Goal: Browse casually

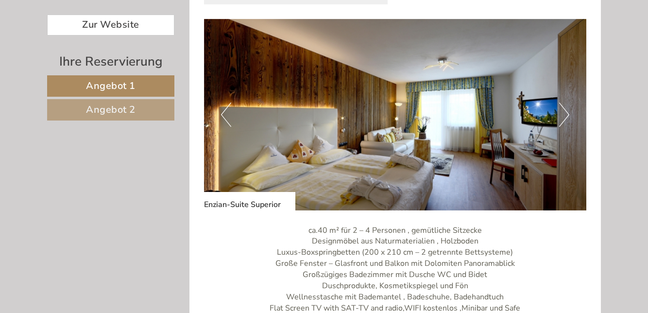
scroll to position [501, 0]
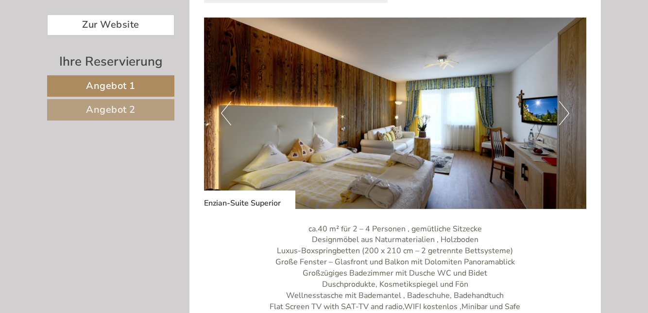
click at [567, 120] on button "Next" at bounding box center [564, 113] width 10 height 24
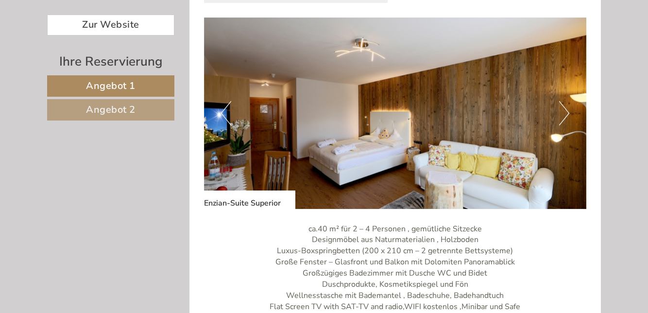
click at [232, 115] on img at bounding box center [395, 113] width 383 height 192
click at [568, 117] on button "Next" at bounding box center [564, 113] width 10 height 24
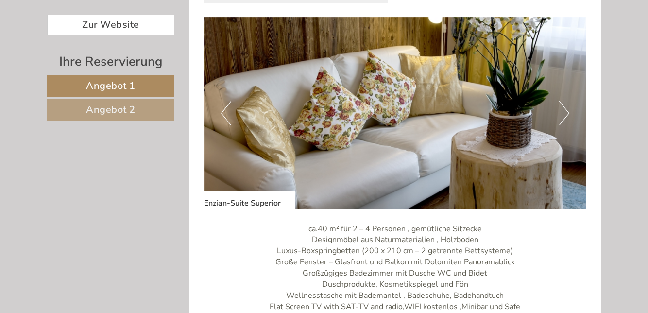
click at [573, 116] on img at bounding box center [395, 113] width 383 height 192
click at [569, 120] on button "Next" at bounding box center [564, 113] width 10 height 24
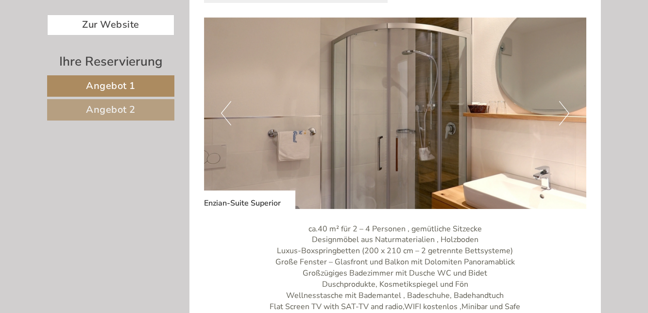
click at [566, 123] on button "Next" at bounding box center [564, 113] width 10 height 24
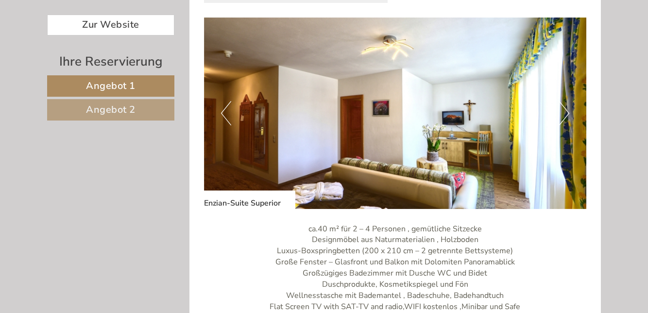
click at [565, 127] on img at bounding box center [395, 113] width 383 height 192
click at [568, 116] on button "Next" at bounding box center [564, 113] width 10 height 24
